Goal: Information Seeking & Learning: Learn about a topic

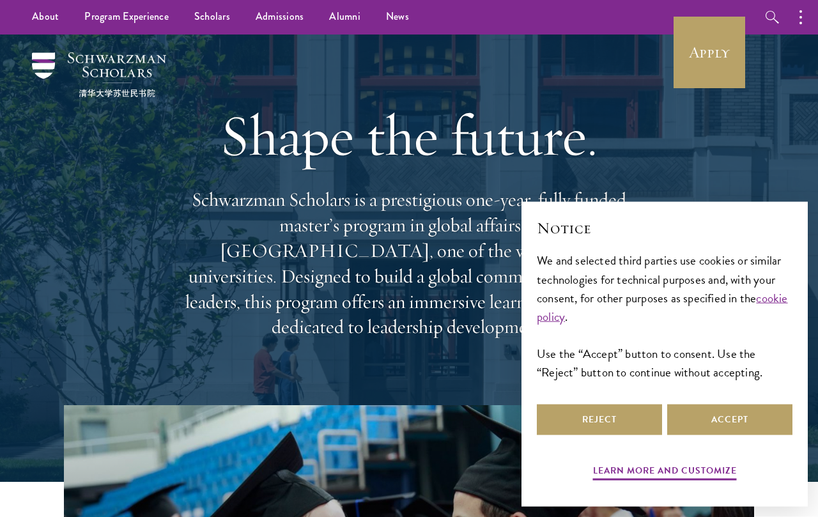
scroll to position [1, 0]
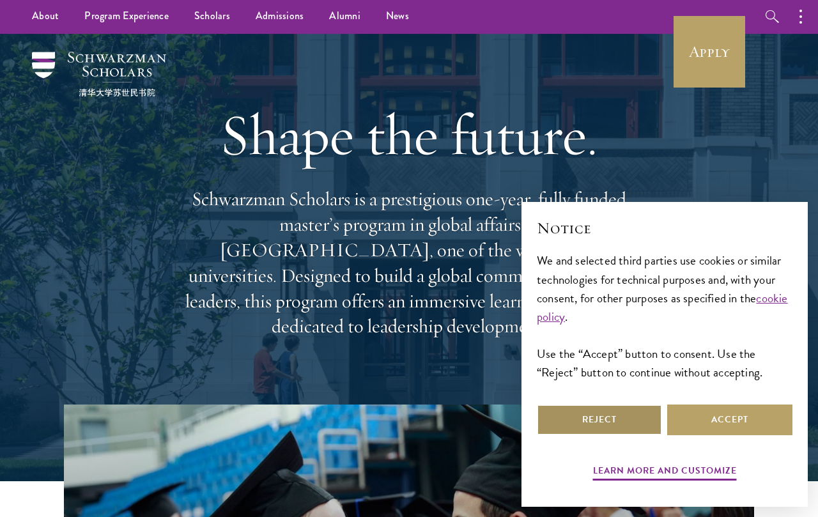
click at [591, 435] on button "Reject" at bounding box center [599, 420] width 125 height 31
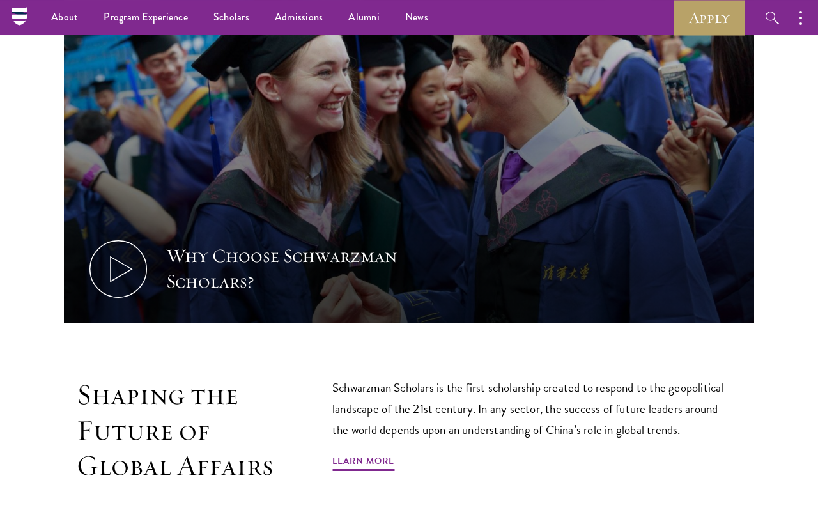
scroll to position [0, 0]
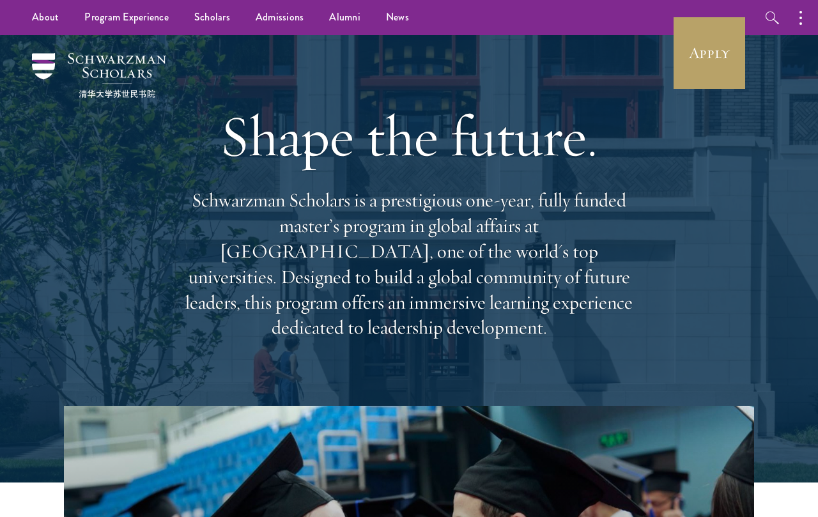
click at [238, 15] on link "Scholars" at bounding box center [212, 17] width 61 height 35
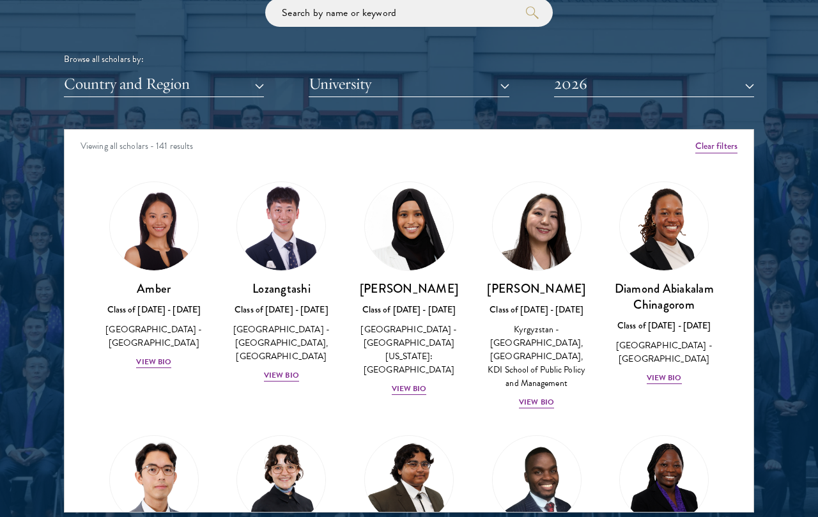
scroll to position [1519, 0]
click at [650, 88] on button "2026" at bounding box center [654, 84] width 200 height 26
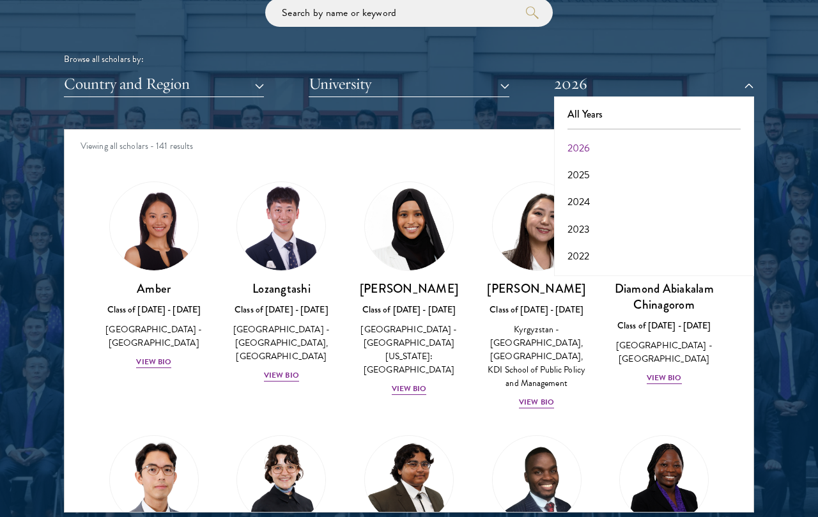
click at [777, 62] on div at bounding box center [409, 188] width 818 height 778
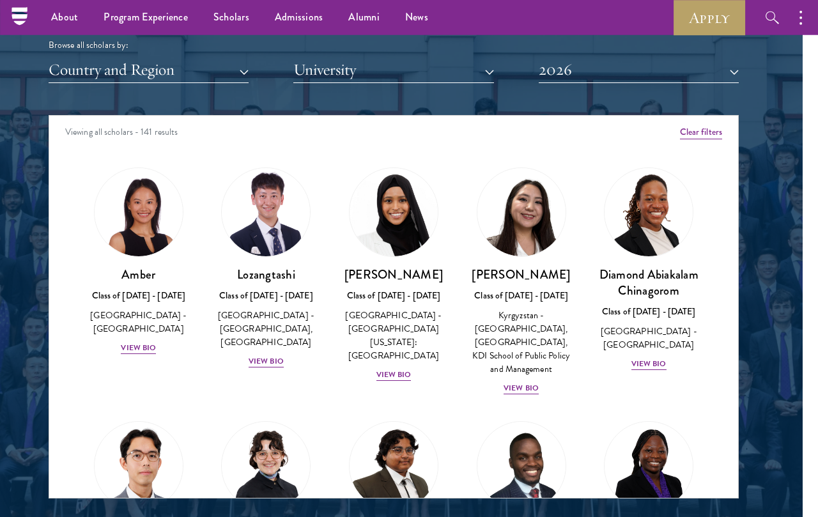
scroll to position [1534, 15]
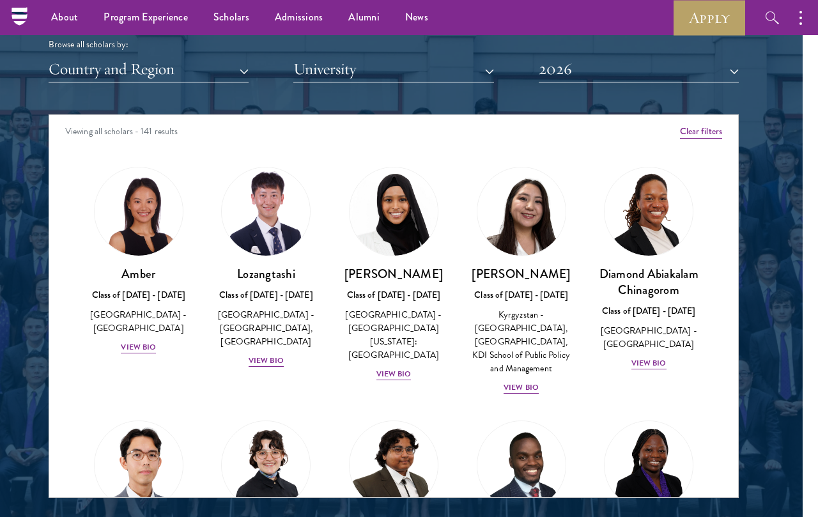
click at [86, 70] on button "Country and Region" at bounding box center [149, 69] width 200 height 26
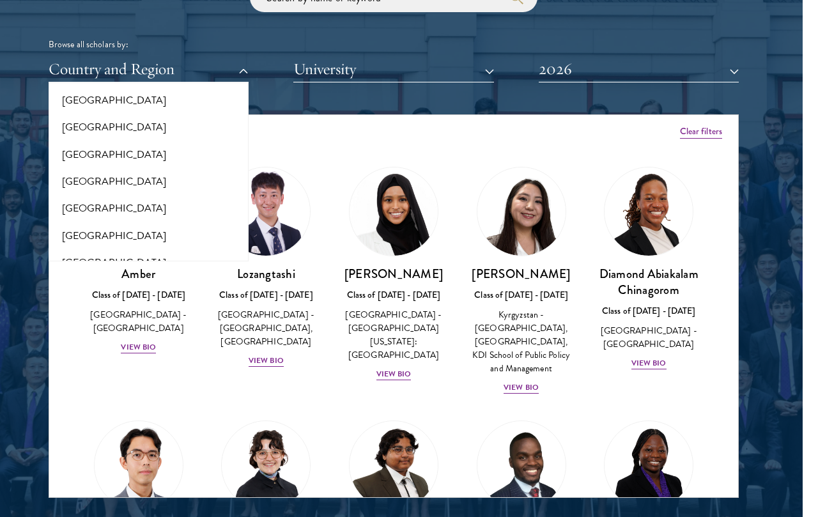
scroll to position [59, 0]
click at [74, 203] on button "[GEOGRAPHIC_DATA]" at bounding box center [148, 209] width 192 height 27
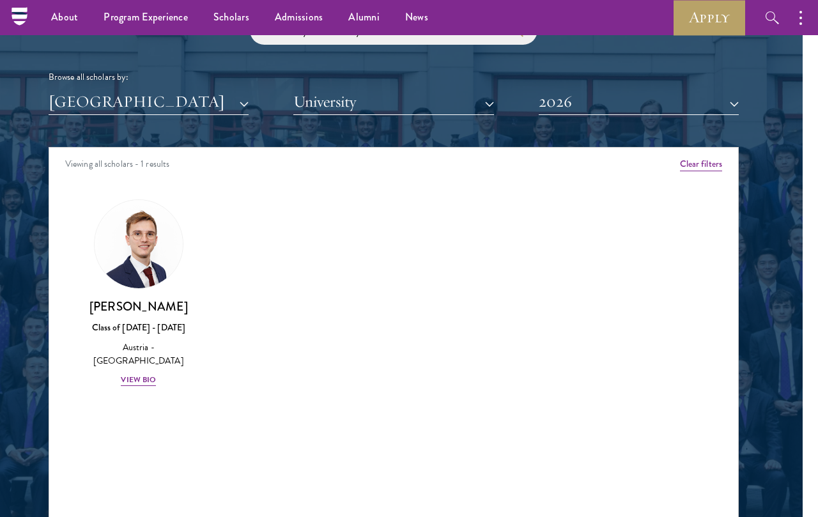
click at [129, 254] on img at bounding box center [139, 244] width 88 height 88
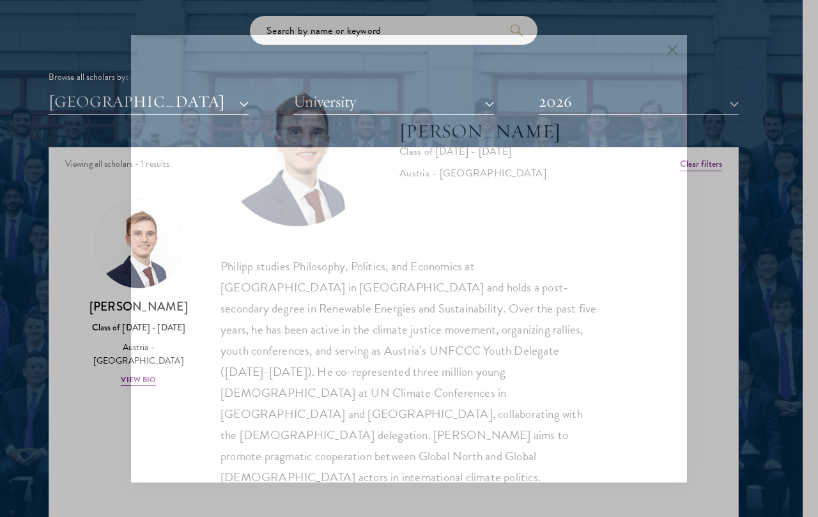
scroll to position [1526, 15]
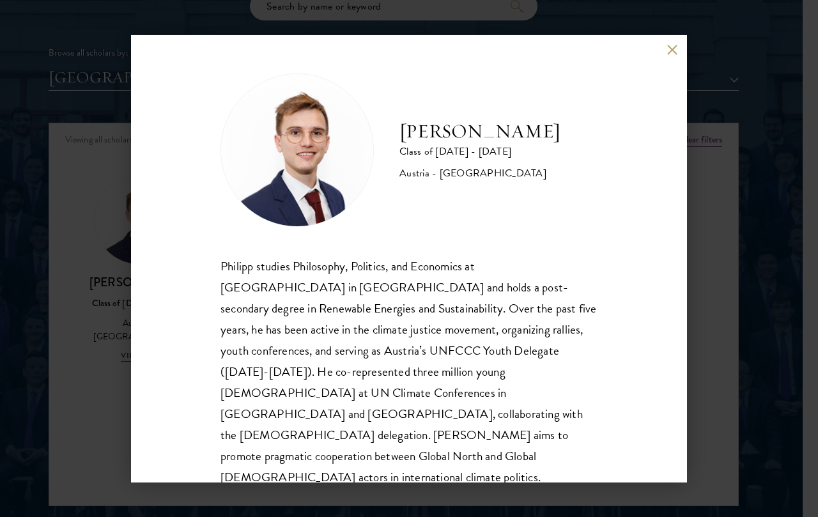
click at [676, 48] on button at bounding box center [672, 50] width 11 height 11
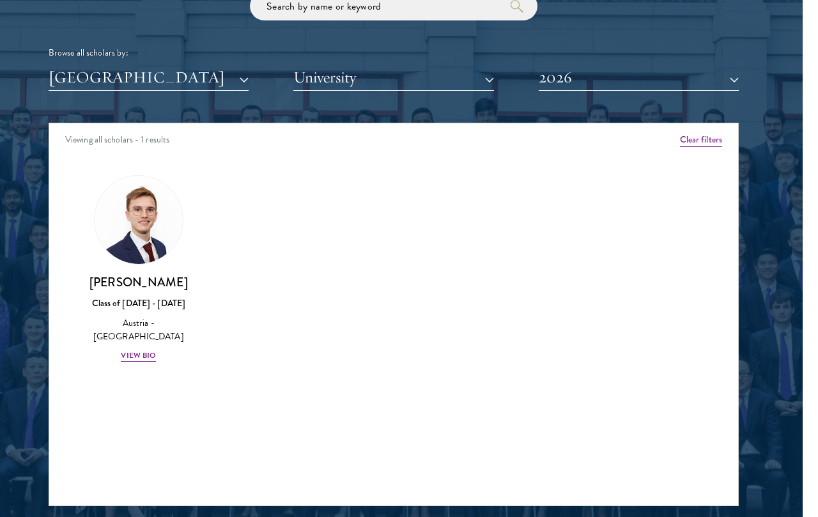
click at [81, 77] on button "[GEOGRAPHIC_DATA]" at bounding box center [149, 78] width 200 height 26
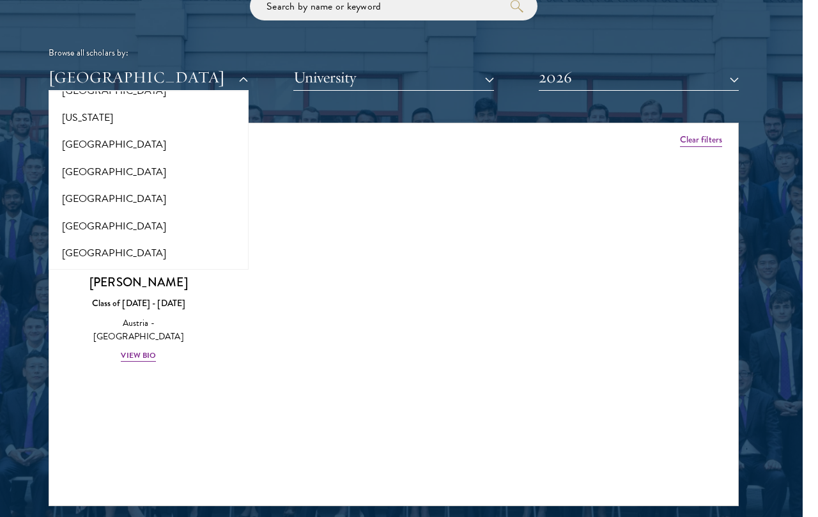
scroll to position [745, 0]
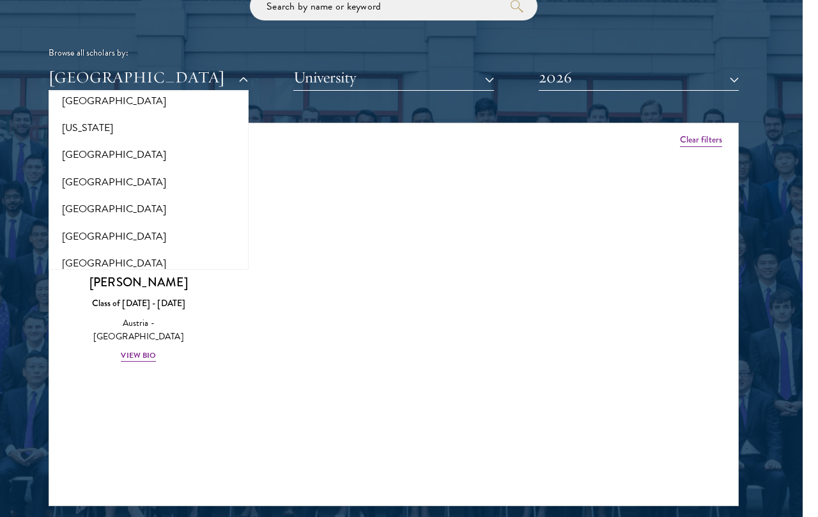
click at [68, 145] on button "[GEOGRAPHIC_DATA]" at bounding box center [148, 154] width 192 height 27
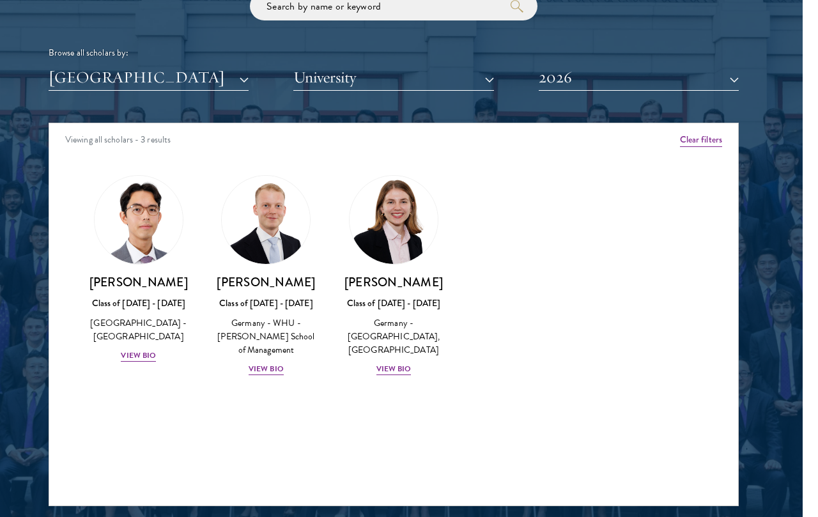
click at [134, 351] on div "View Bio" at bounding box center [138, 356] width 35 height 12
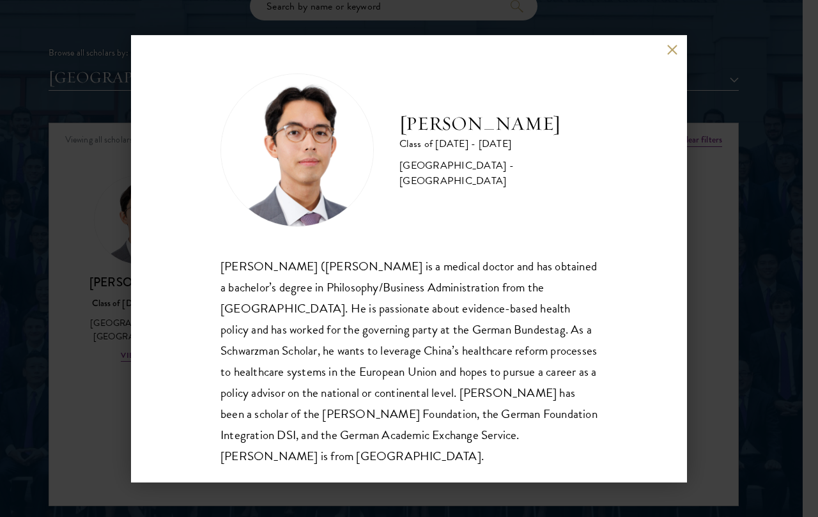
click at [665, 39] on div "[PERSON_NAME] Class of [DATE] - [DATE] [GEOGRAPHIC_DATA] - [GEOGRAPHIC_DATA] [P…" at bounding box center [409, 258] width 556 height 447
click at [671, 47] on button at bounding box center [672, 50] width 11 height 11
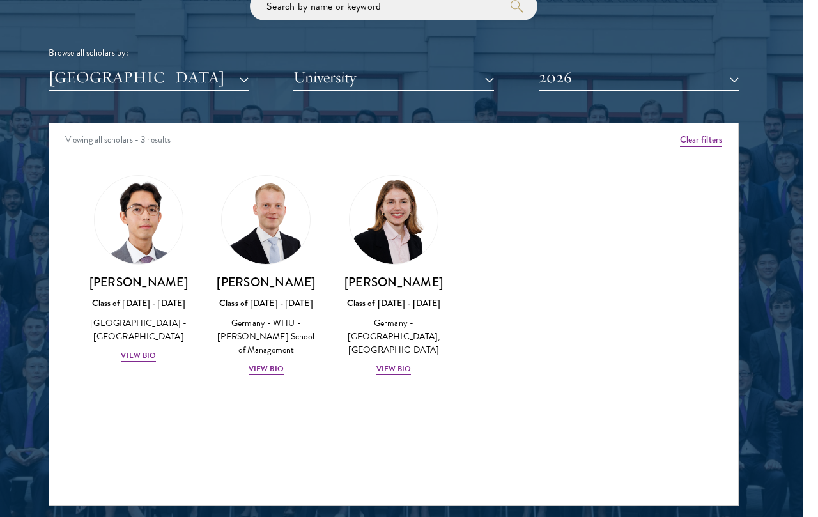
click at [258, 366] on div "View Bio" at bounding box center [266, 369] width 35 height 12
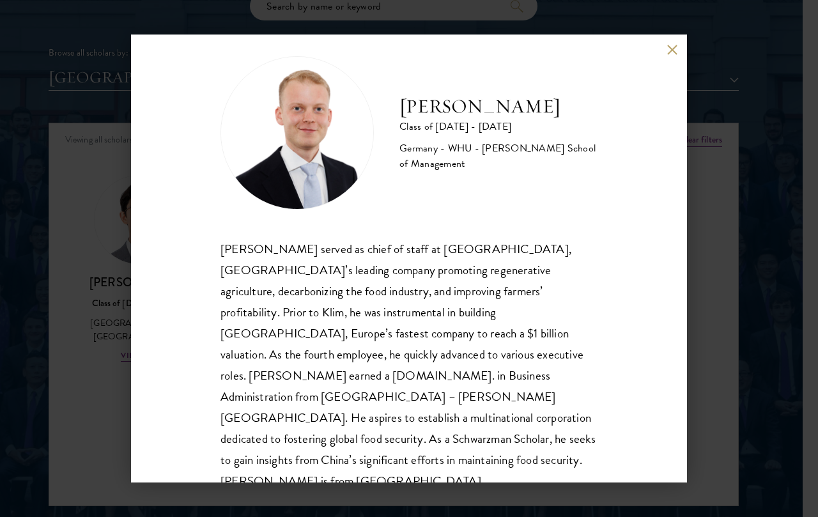
scroll to position [16, 0]
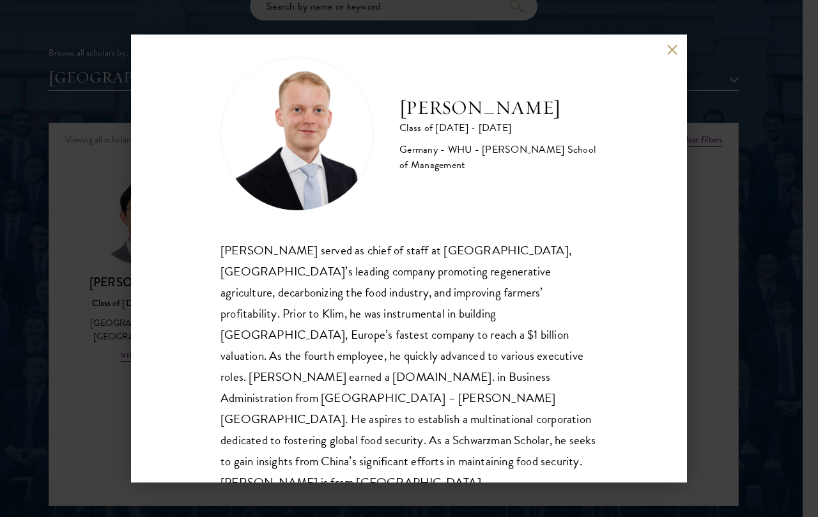
click at [721, 127] on div "[PERSON_NAME] Class of [DATE] - [DATE] [GEOGRAPHIC_DATA] - [GEOGRAPHIC_DATA] - …" at bounding box center [409, 258] width 818 height 517
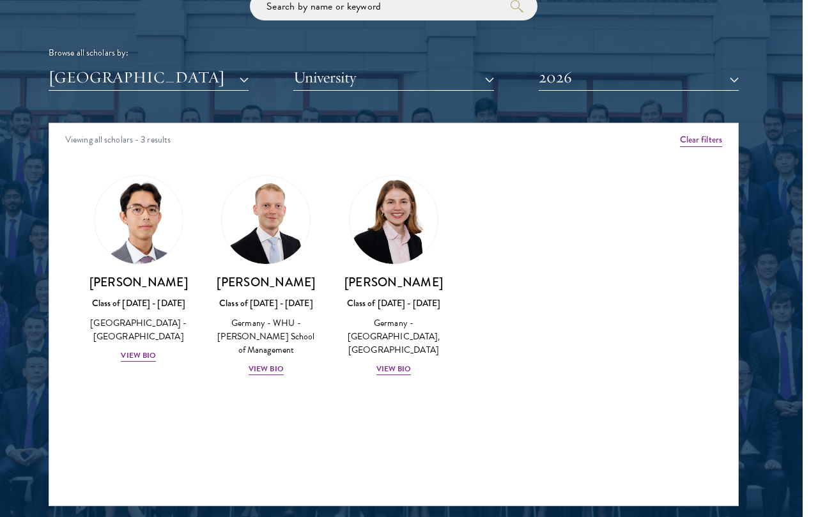
click at [672, 47] on div "Browse all scholars by:" at bounding box center [394, 52] width 690 height 13
click at [396, 363] on div "View Bio" at bounding box center [394, 369] width 35 height 12
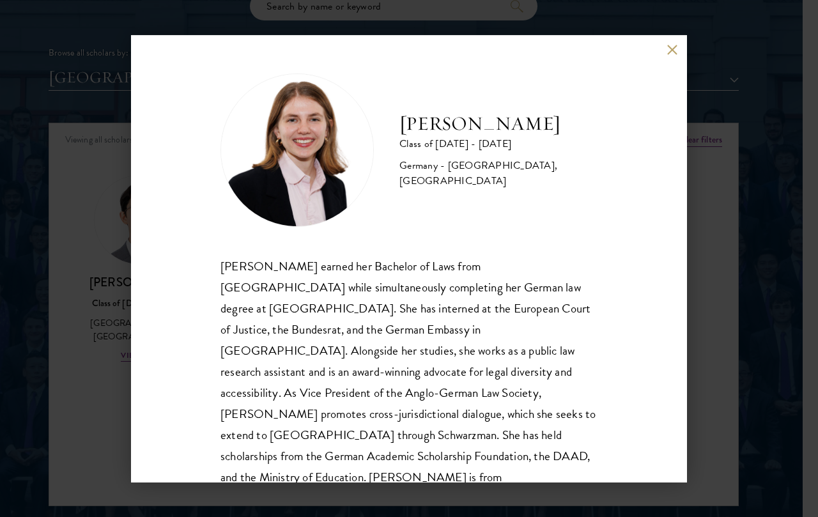
click at [664, 65] on div "[PERSON_NAME] Class of [DATE] - [DATE] [GEOGRAPHIC_DATA] - [GEOGRAPHIC_DATA], […" at bounding box center [409, 258] width 556 height 447
click at [679, 45] on div "[PERSON_NAME] Class of [DATE] - [DATE] [GEOGRAPHIC_DATA] - [GEOGRAPHIC_DATA], […" at bounding box center [409, 258] width 556 height 447
click at [669, 47] on button at bounding box center [672, 50] width 11 height 11
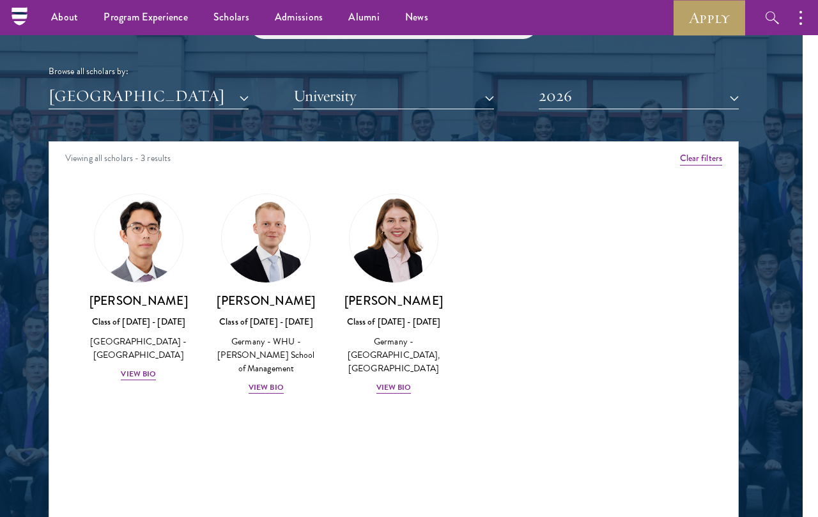
scroll to position [1507, 15]
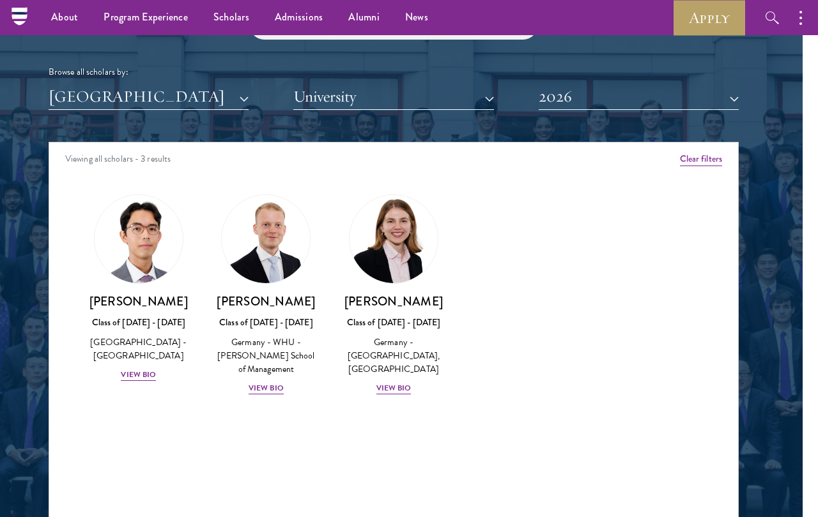
click at [591, 90] on button "2026" at bounding box center [639, 97] width 200 height 26
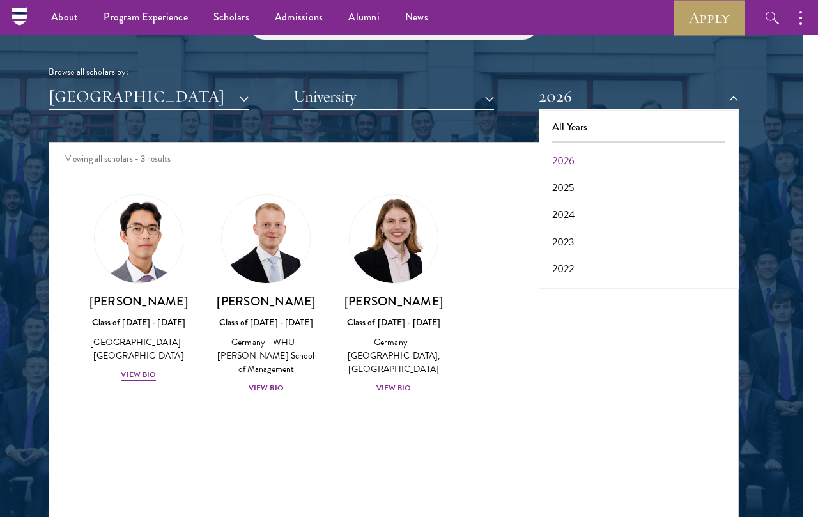
click at [573, 179] on button "2025" at bounding box center [639, 188] width 192 height 27
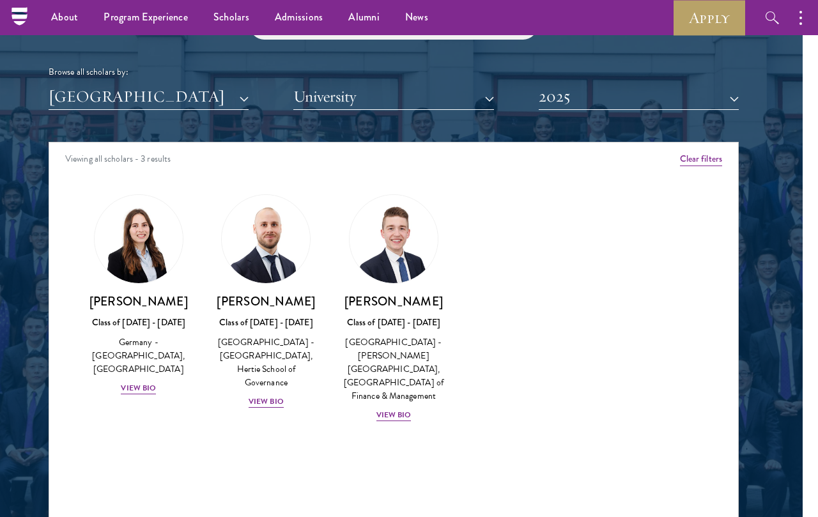
click at [596, 98] on button "2025" at bounding box center [639, 97] width 200 height 26
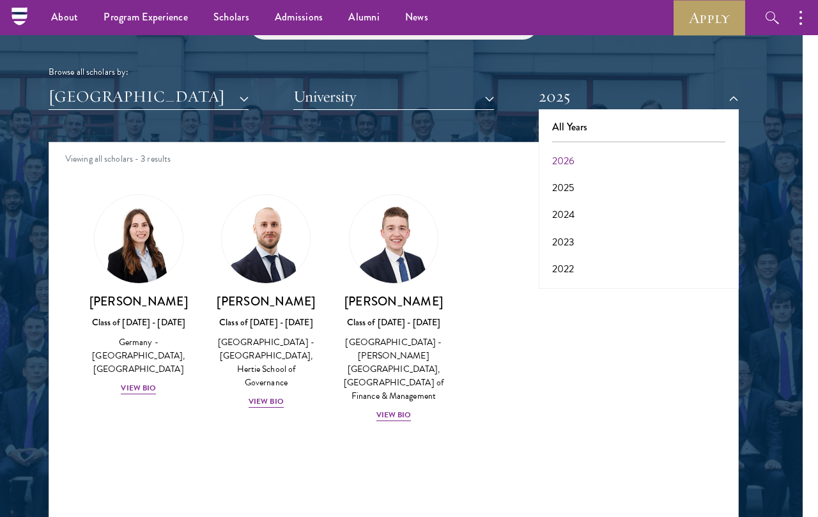
click at [575, 207] on button "2024" at bounding box center [639, 214] width 192 height 27
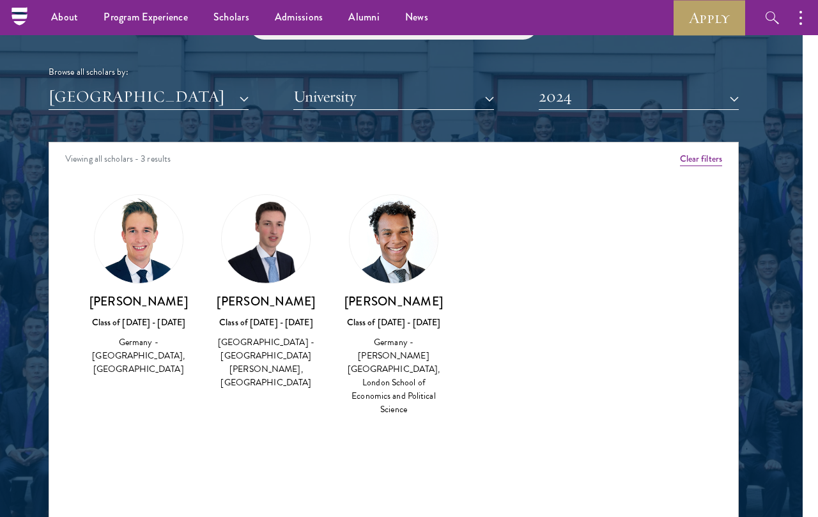
click at [601, 98] on button "2024" at bounding box center [639, 97] width 200 height 26
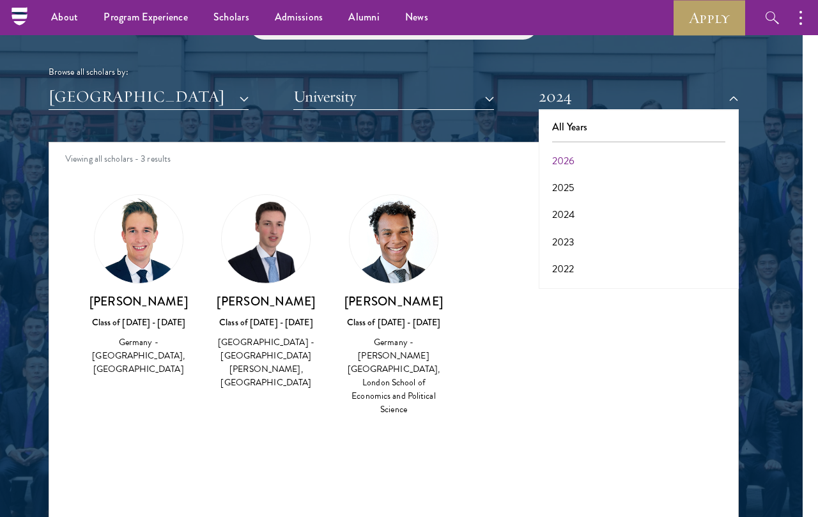
click at [571, 239] on button "2023" at bounding box center [639, 242] width 192 height 27
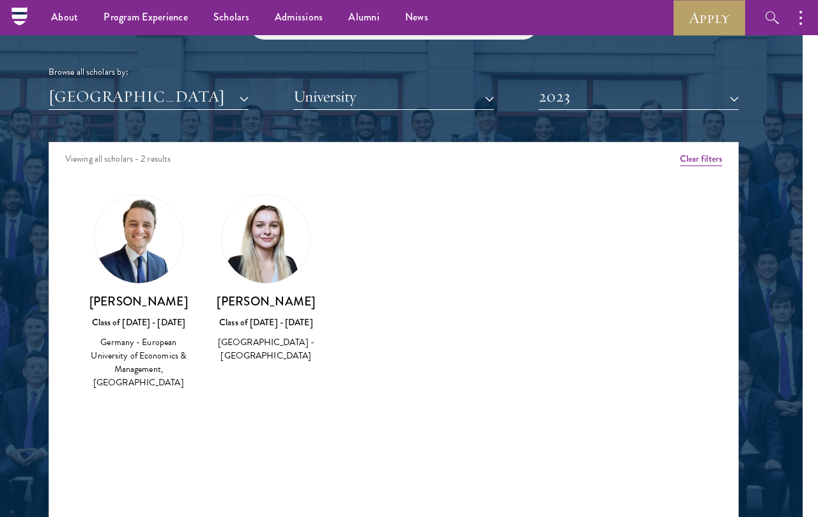
click at [595, 90] on button "2023" at bounding box center [639, 97] width 200 height 26
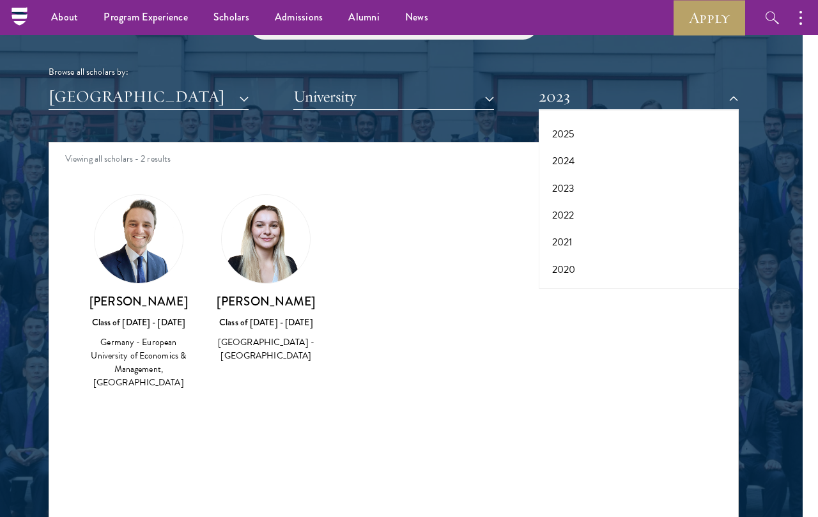
scroll to position [61, 0]
click at [574, 237] on button "2021" at bounding box center [639, 234] width 192 height 27
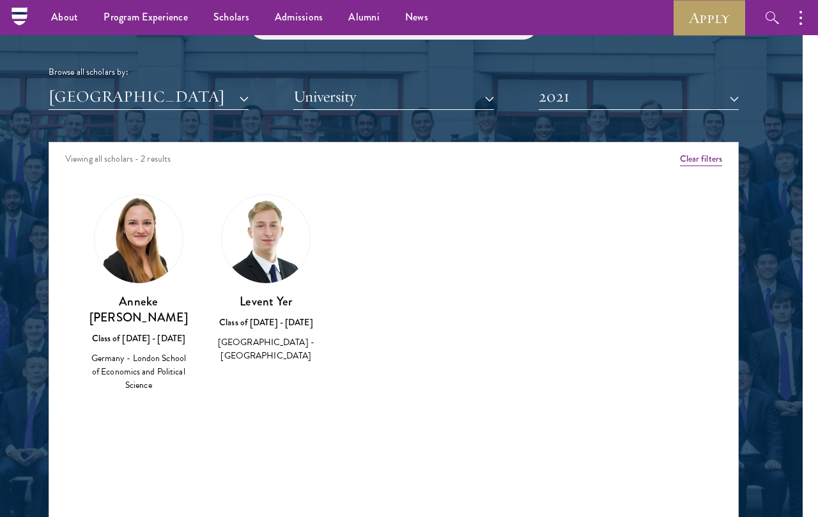
click at [623, 100] on button "2021" at bounding box center [639, 97] width 200 height 26
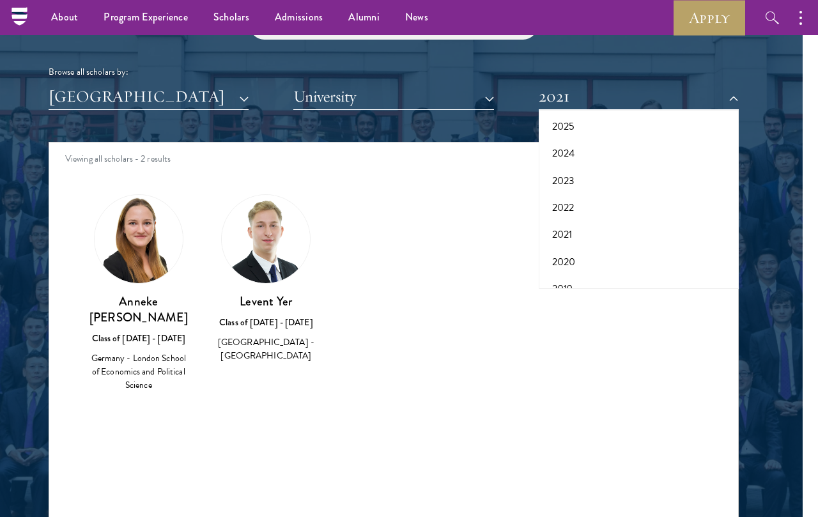
click at [576, 278] on button "2019" at bounding box center [639, 289] width 192 height 27
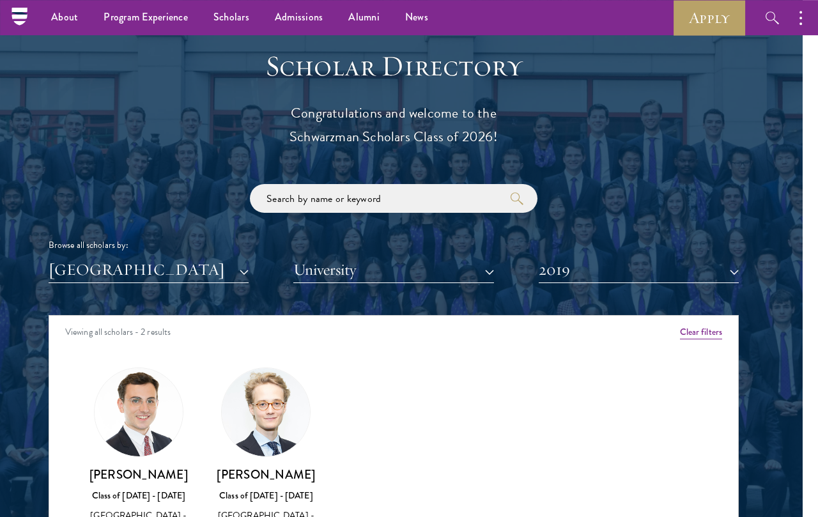
scroll to position [1332, 15]
